Goal: Information Seeking & Learning: Check status

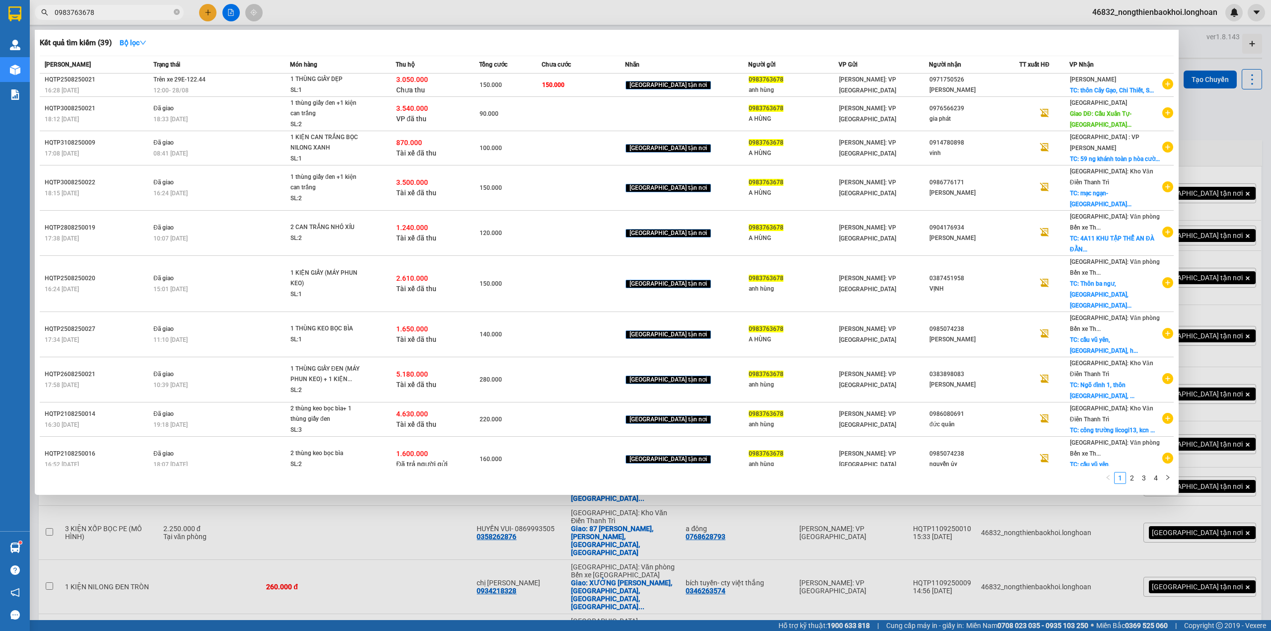
click at [374, 561] on div at bounding box center [635, 315] width 1271 height 631
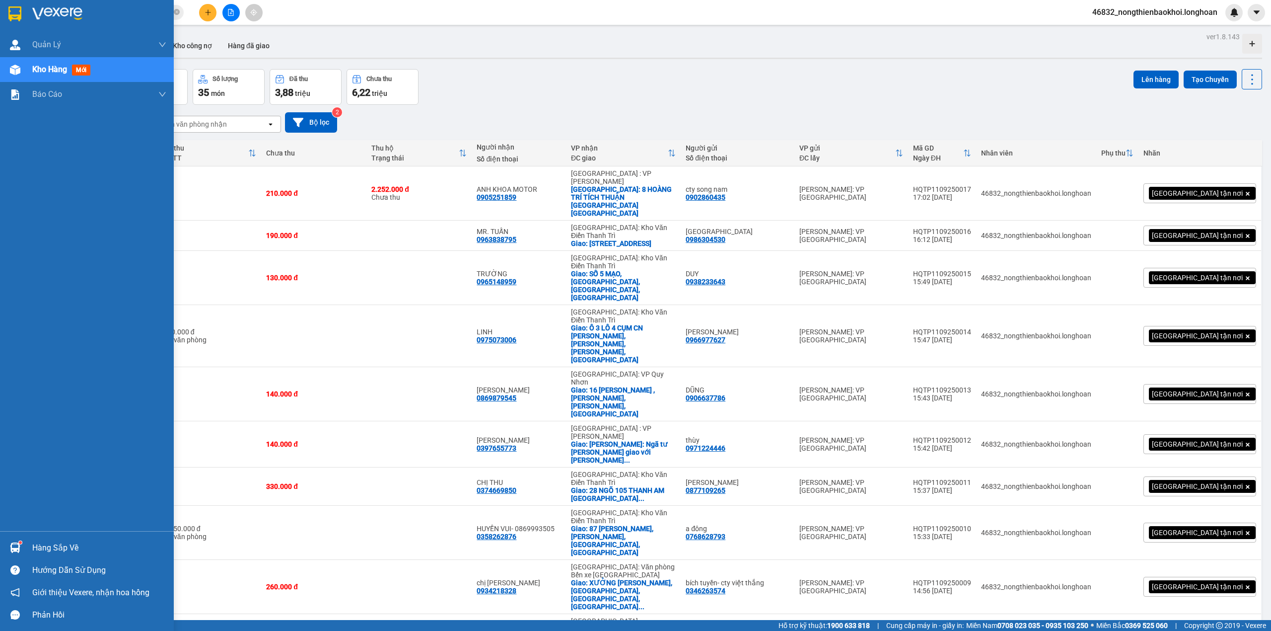
click at [18, 73] on img at bounding box center [15, 70] width 10 height 10
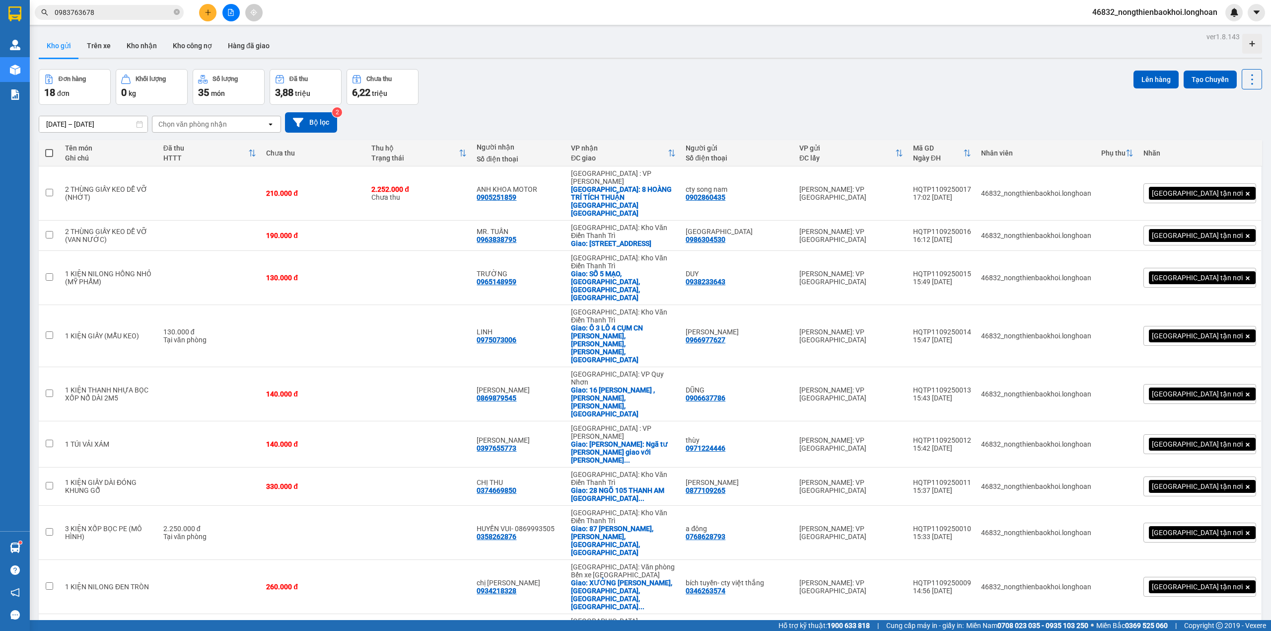
click at [492, 69] on div "Đơn hàng 18 đơn Khối lượng 0 kg Số lượng 35 món Đã thu 3,88 triệu Chưa thu 6,22…" at bounding box center [651, 87] width 1224 height 36
drag, startPoint x: 763, startPoint y: 94, endPoint x: 898, endPoint y: 0, distance: 164.1
click at [795, 73] on div "Đơn hàng 18 đơn Khối lượng 0 kg Số lượng 35 món Đã thu 3,88 triệu Chưa thu 6,22…" at bounding box center [651, 87] width 1224 height 36
click at [763, 73] on div "Đơn hàng 18 đơn Khối lượng 0 kg Số lượng 35 món Đã thu 3,88 triệu Chưa thu 6,22…" at bounding box center [651, 87] width 1224 height 36
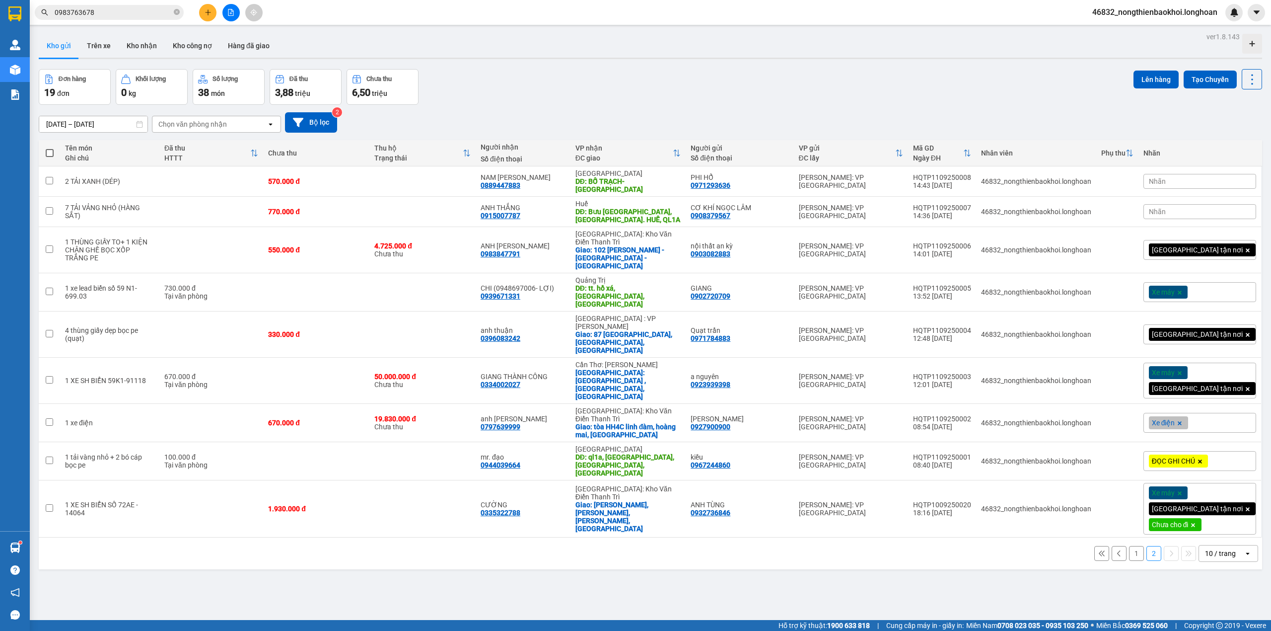
click at [678, 123] on div "[DATE] – [DATE] Press the down arrow key to interact with the calendar and sele…" at bounding box center [651, 122] width 1224 height 20
click at [681, 368] on div "[GEOGRAPHIC_DATA]: [GEOGRAPHIC_DATA] , [GEOGRAPHIC_DATA], [GEOGRAPHIC_DATA]" at bounding box center [629, 384] width 106 height 32
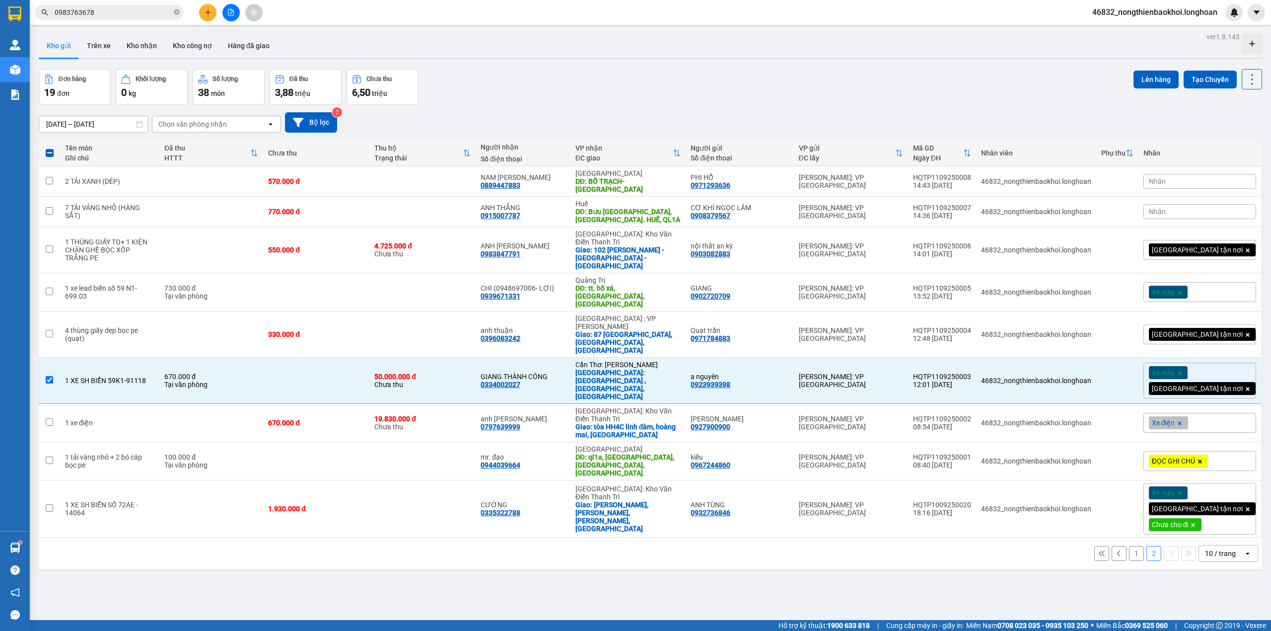
click at [1129, 546] on button "1" at bounding box center [1136, 553] width 15 height 15
checkbox input "false"
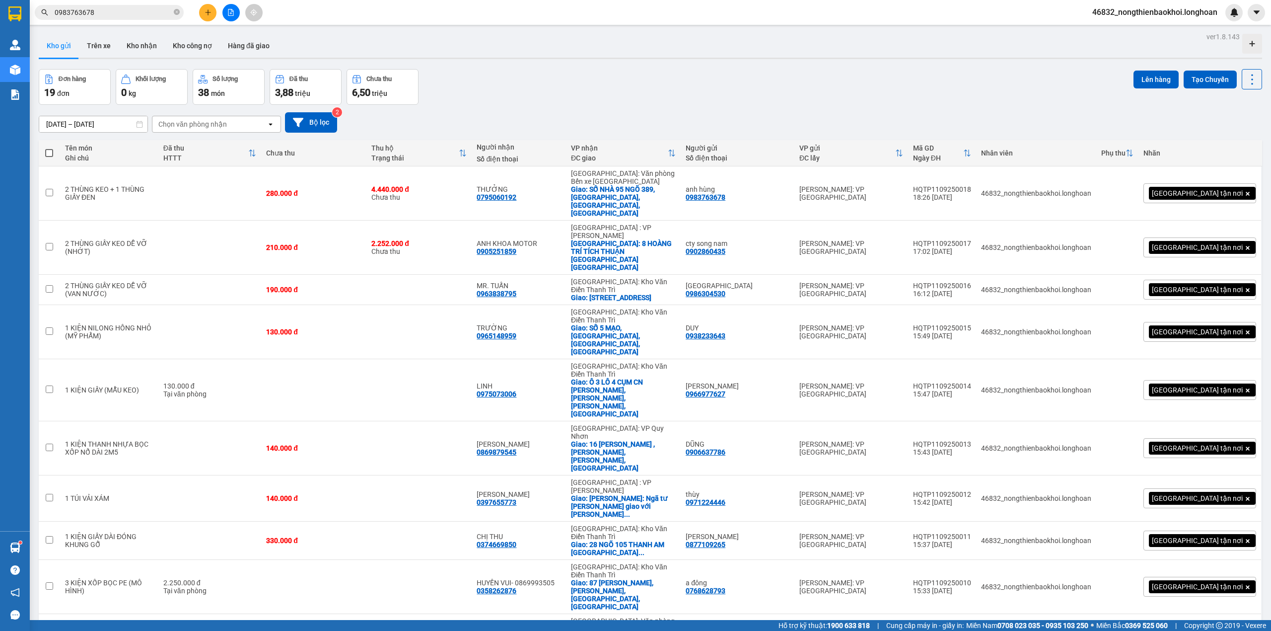
click at [617, 537] on div "ver 1.8.143 Kho gửi Trên xe Kho nhận Kho công nợ Hàng đã giao Đơn hàng 19 đơn K…" at bounding box center [651, 367] width 1232 height 674
